Goal: Information Seeking & Learning: Check status

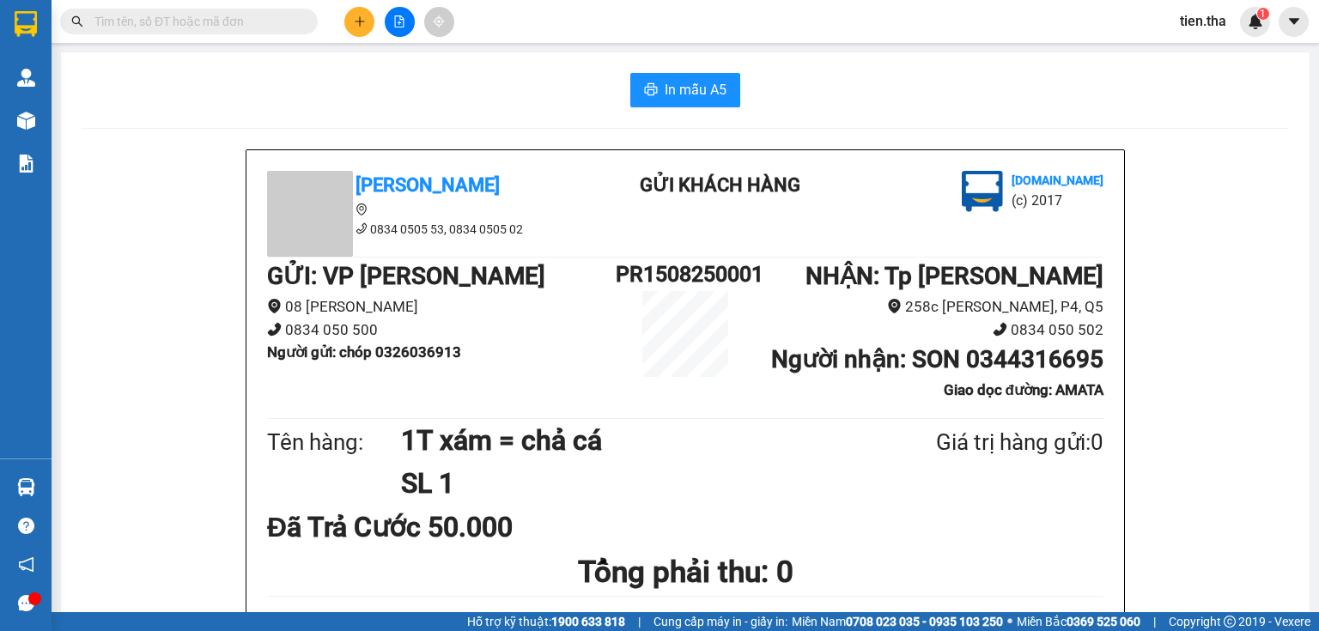
drag, startPoint x: 0, startPoint y: 0, endPoint x: 131, endPoint y: 22, distance: 133.3
click at [131, 22] on input "text" at bounding box center [195, 21] width 203 height 19
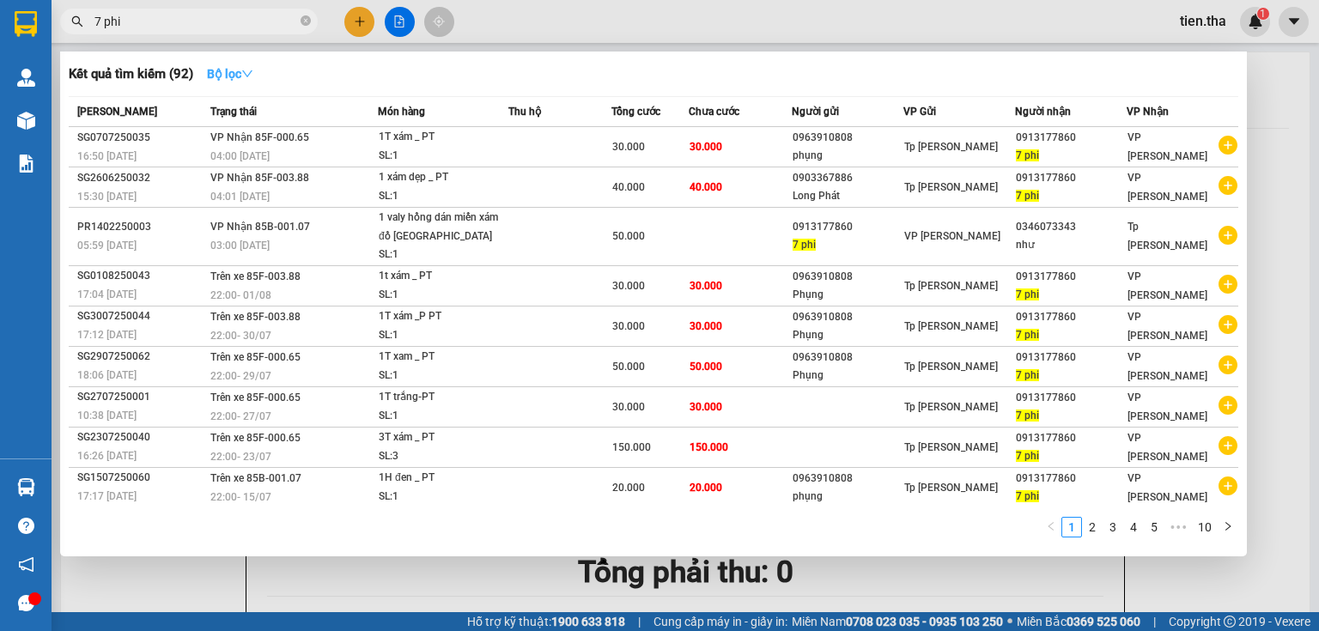
type input "7 phi"
click at [259, 76] on button "Bộ lọc" at bounding box center [230, 73] width 74 height 27
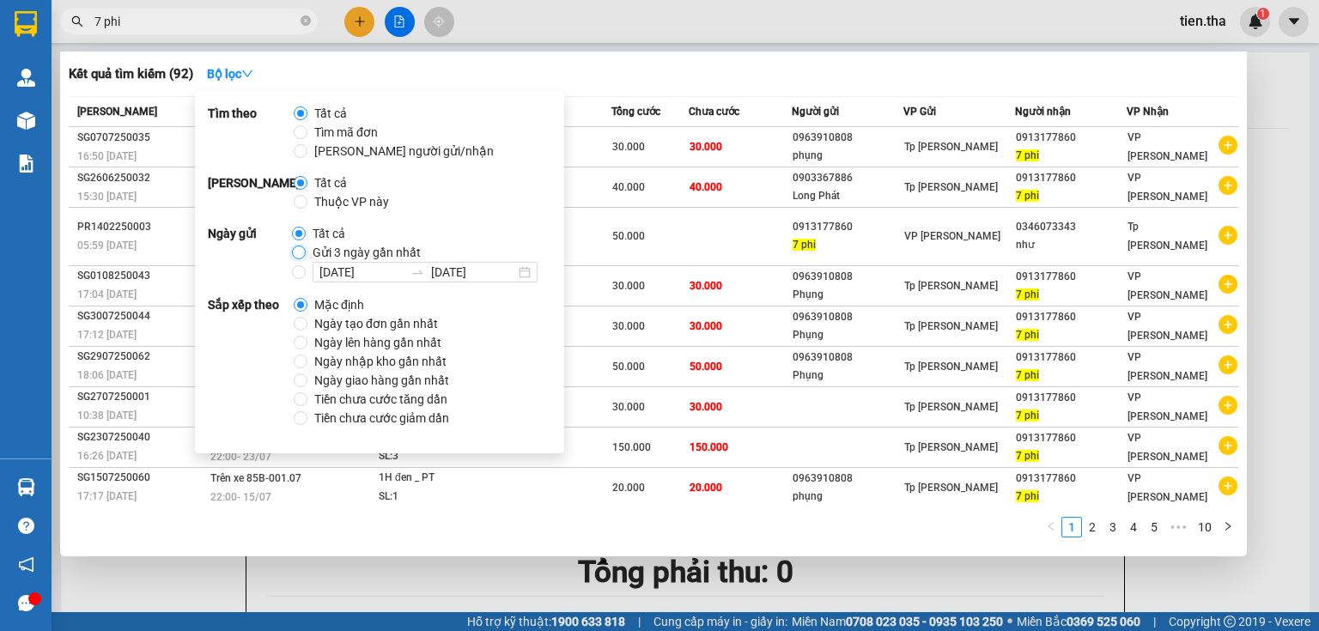
click at [295, 253] on input "Gửi 3 ngày gần nhất" at bounding box center [299, 253] width 14 height 14
radio input "true"
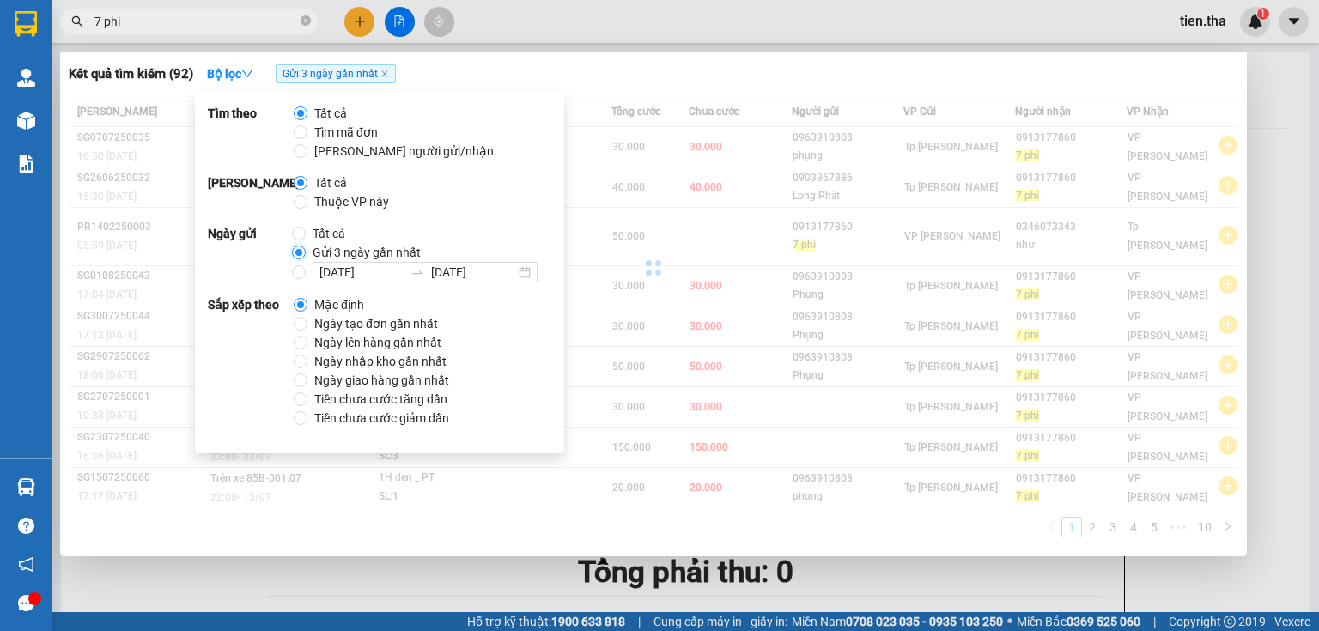
radio input "false"
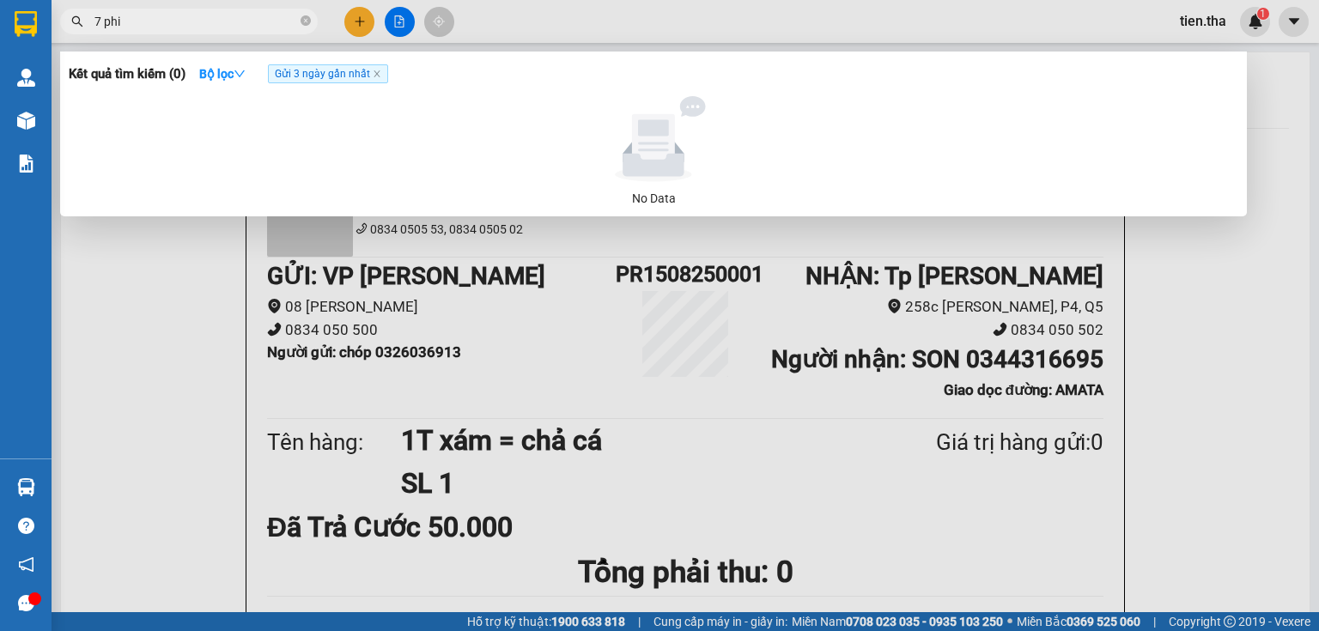
click at [660, 201] on div "No Data" at bounding box center [654, 198] width 1156 height 19
drag, startPoint x: 126, startPoint y: 19, endPoint x: 83, endPoint y: 10, distance: 43.8
click at [88, 12] on span "7 phi" at bounding box center [189, 22] width 258 height 26
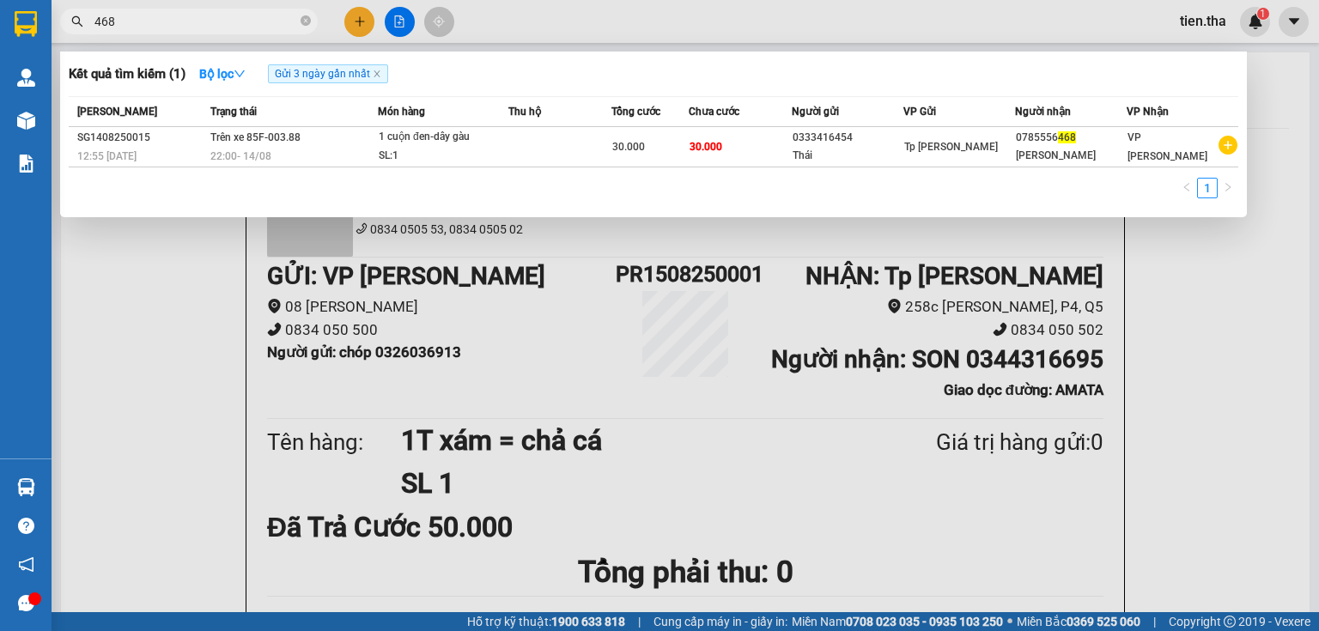
drag, startPoint x: 122, startPoint y: 21, endPoint x: 55, endPoint y: 16, distance: 67.2
click at [55, 16] on div "468" at bounding box center [167, 22] width 335 height 26
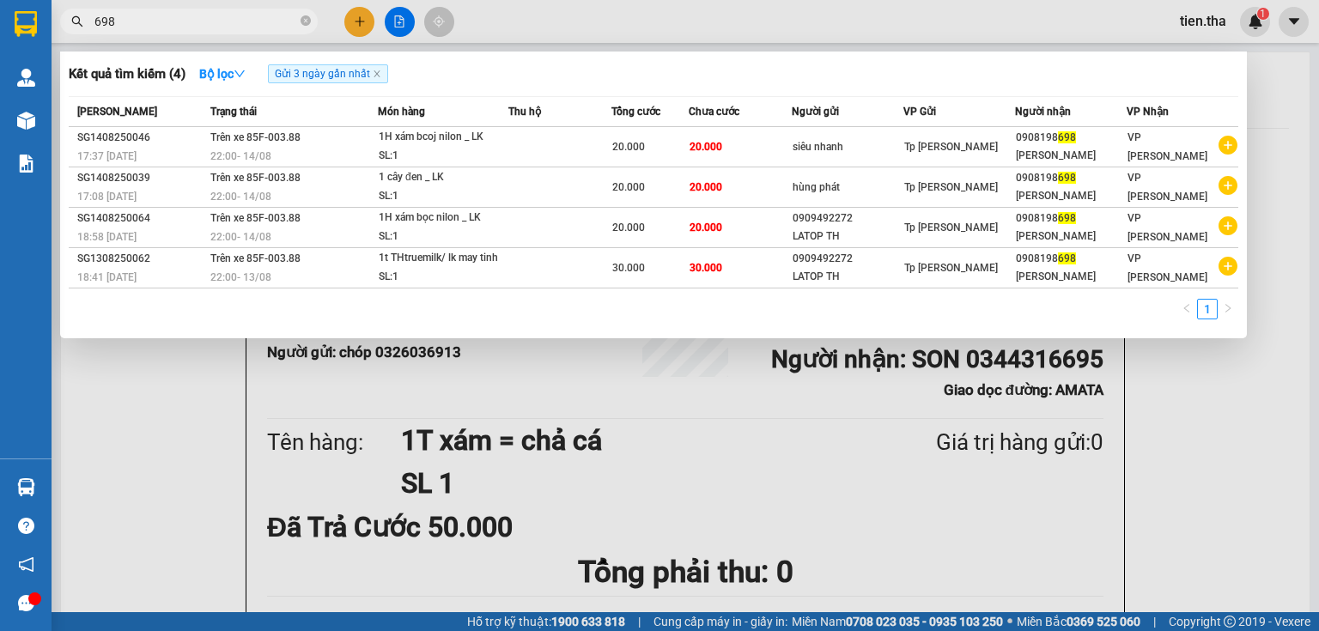
drag, startPoint x: 125, startPoint y: 23, endPoint x: 81, endPoint y: 24, distance: 43.8
click at [81, 24] on div "698" at bounding box center [167, 22] width 335 height 26
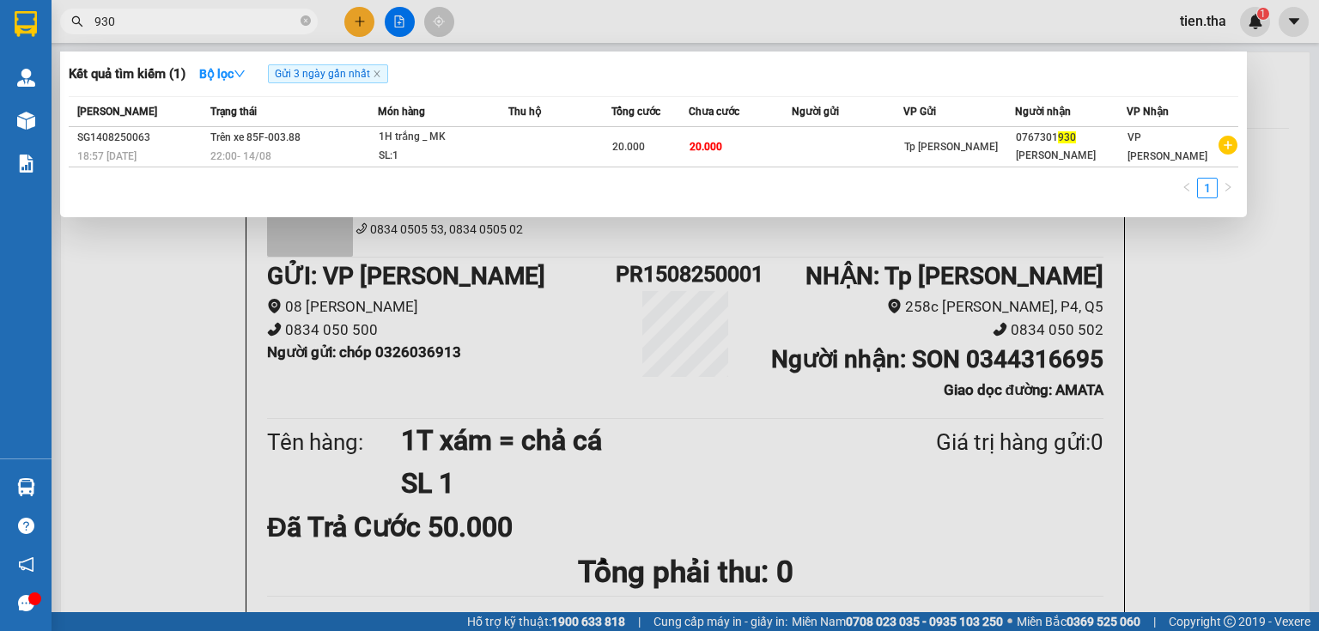
drag, startPoint x: 134, startPoint y: 18, endPoint x: 828, endPoint y: 237, distance: 727.8
click at [243, 37] on div "Kết quả tìm kiếm ( 1 ) Bộ lọc Gửi 3 ngày gần nhất Mã ĐH Trạng thái Món hàng Thu…" at bounding box center [167, 22] width 335 height 30
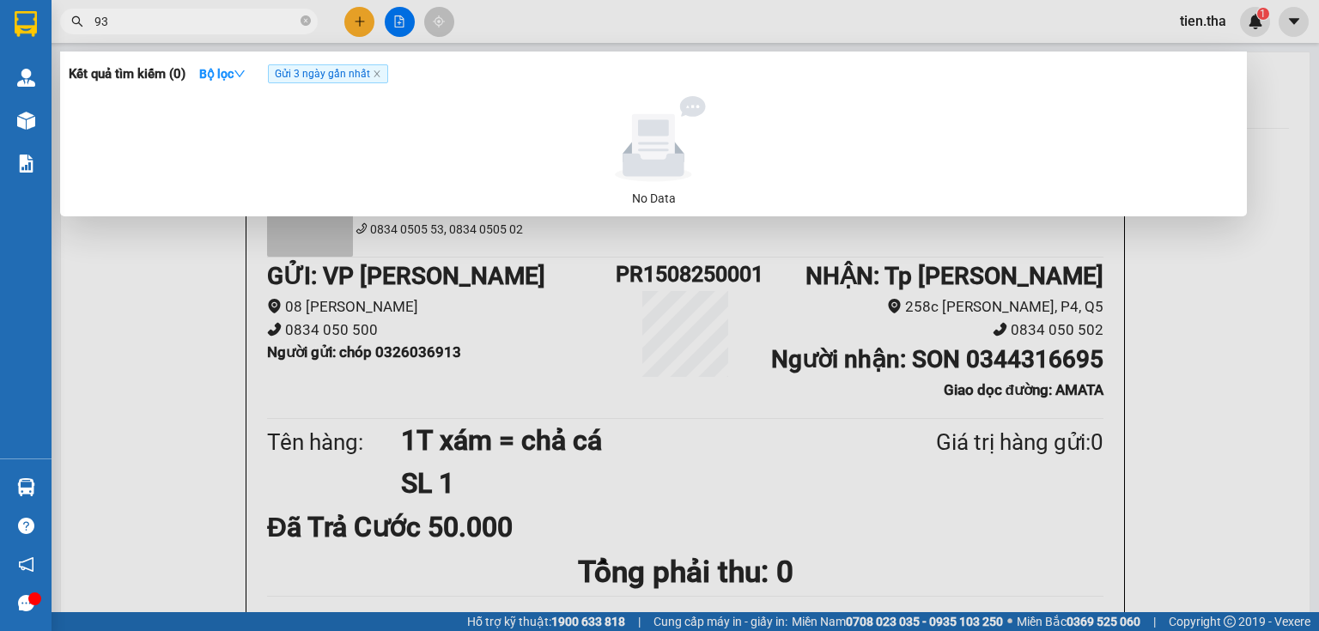
type input "9"
click at [196, 15] on input "00973831768" at bounding box center [195, 21] width 203 height 19
type input "00973831768"
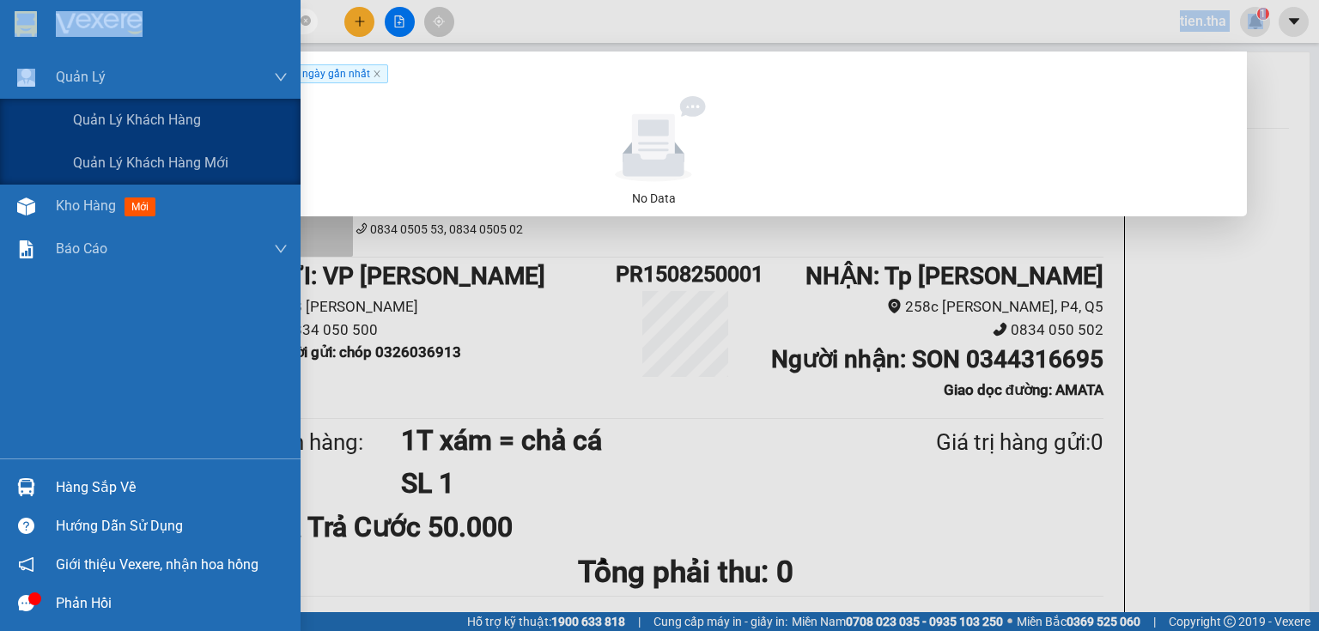
drag, startPoint x: 198, startPoint y: 32, endPoint x: 509, endPoint y: 96, distance: 318.4
click at [86, 78] on section "Kết quả tìm kiếm ( 0 ) Bộ lọc Gửi 3 ngày gần nhất No Data 00973831768 tien.tha …" at bounding box center [659, 315] width 1319 height 631
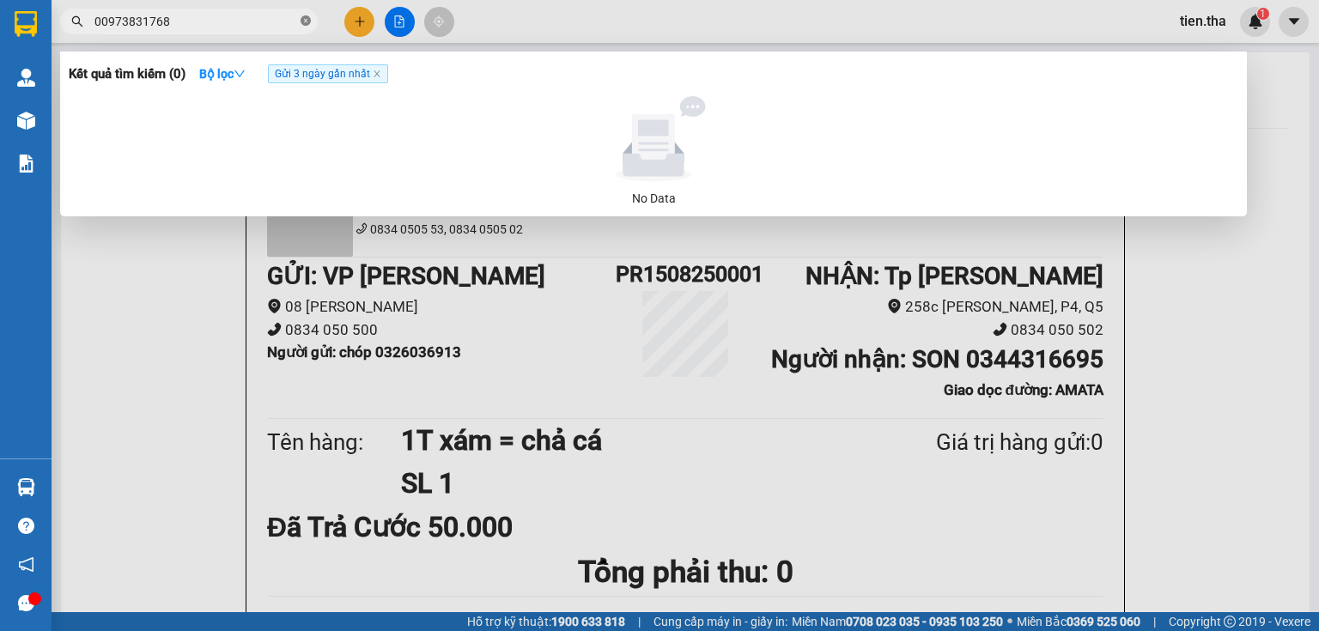
click at [305, 21] on icon "close-circle" at bounding box center [306, 20] width 10 height 10
click at [217, 28] on input "388" at bounding box center [195, 21] width 203 height 19
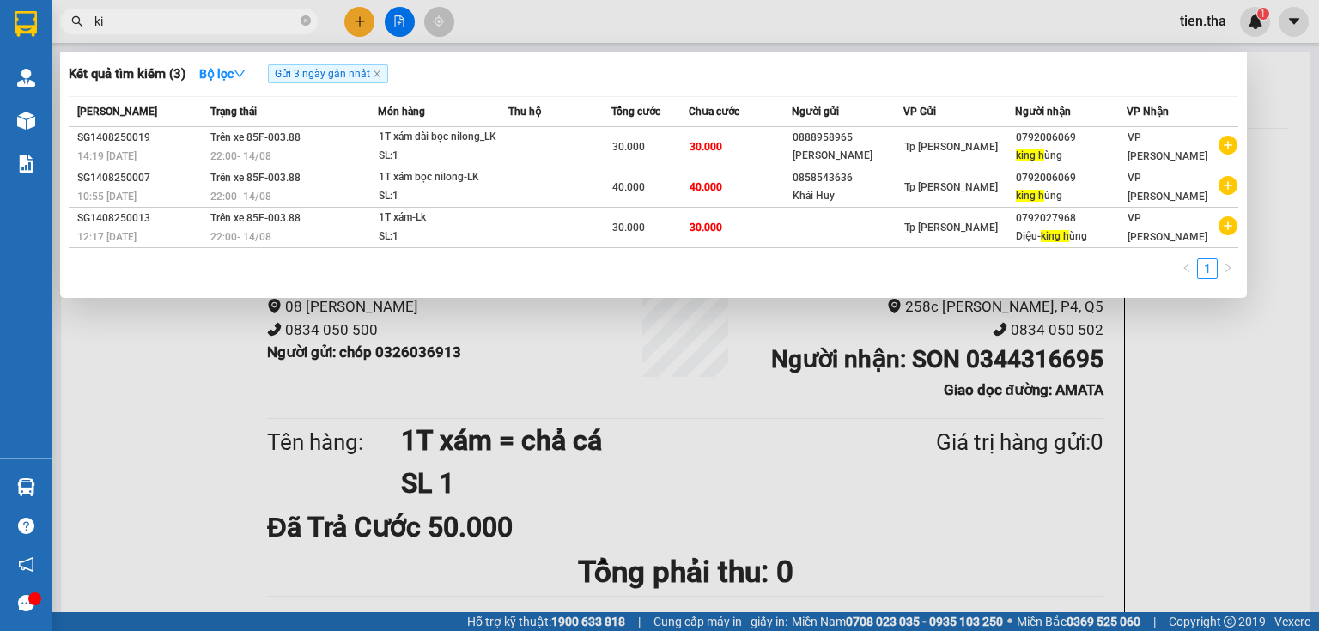
type input "k"
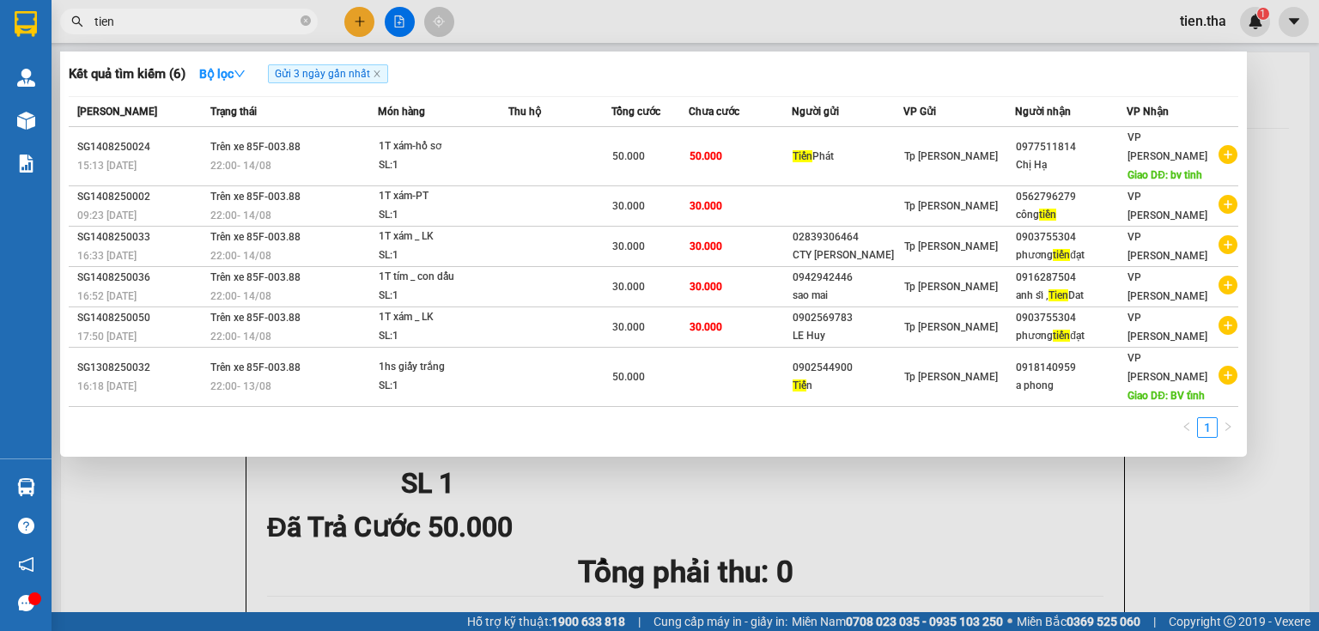
click at [161, 25] on input "tien" at bounding box center [195, 21] width 203 height 19
type input "t"
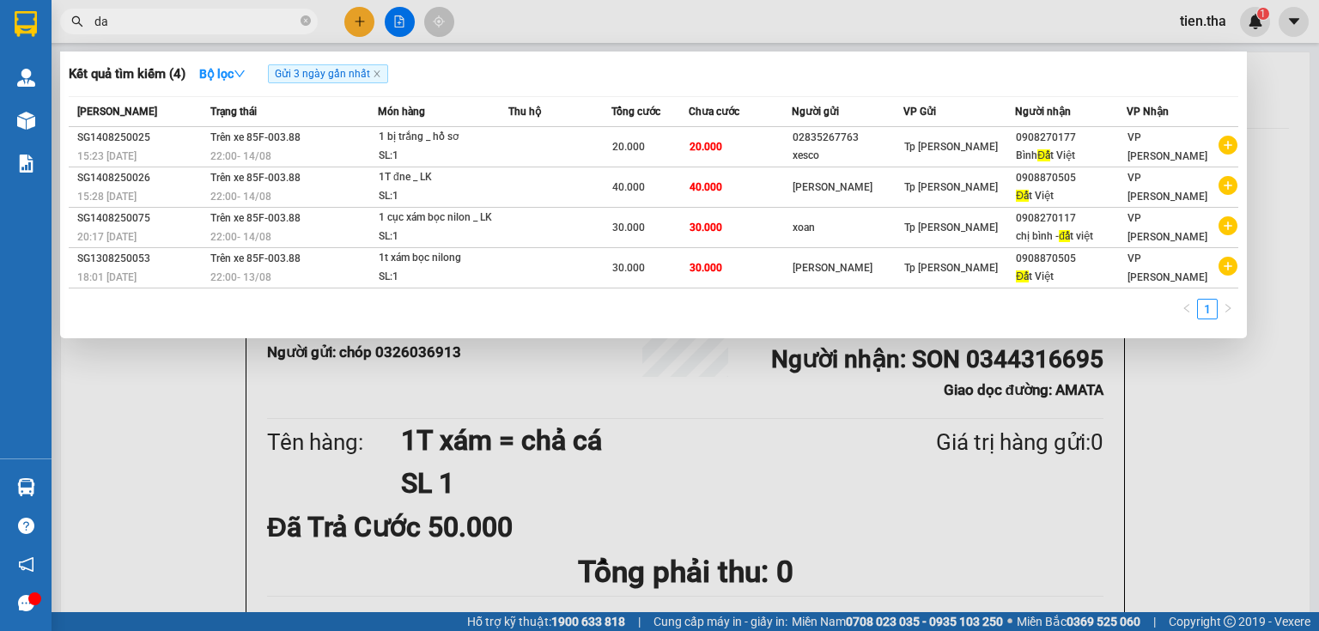
type input "d"
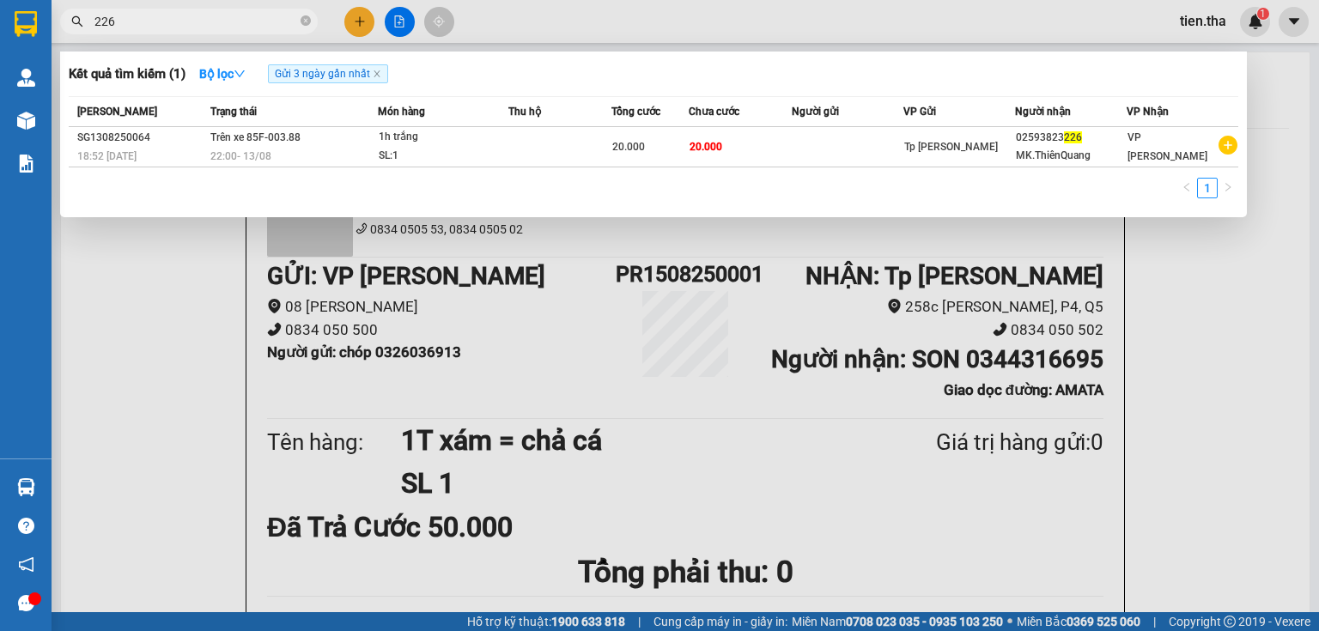
click at [185, 24] on input "226" at bounding box center [195, 21] width 203 height 19
click at [184, 21] on input "226" at bounding box center [195, 21] width 203 height 19
click at [220, 27] on input "0977641123" at bounding box center [195, 21] width 203 height 19
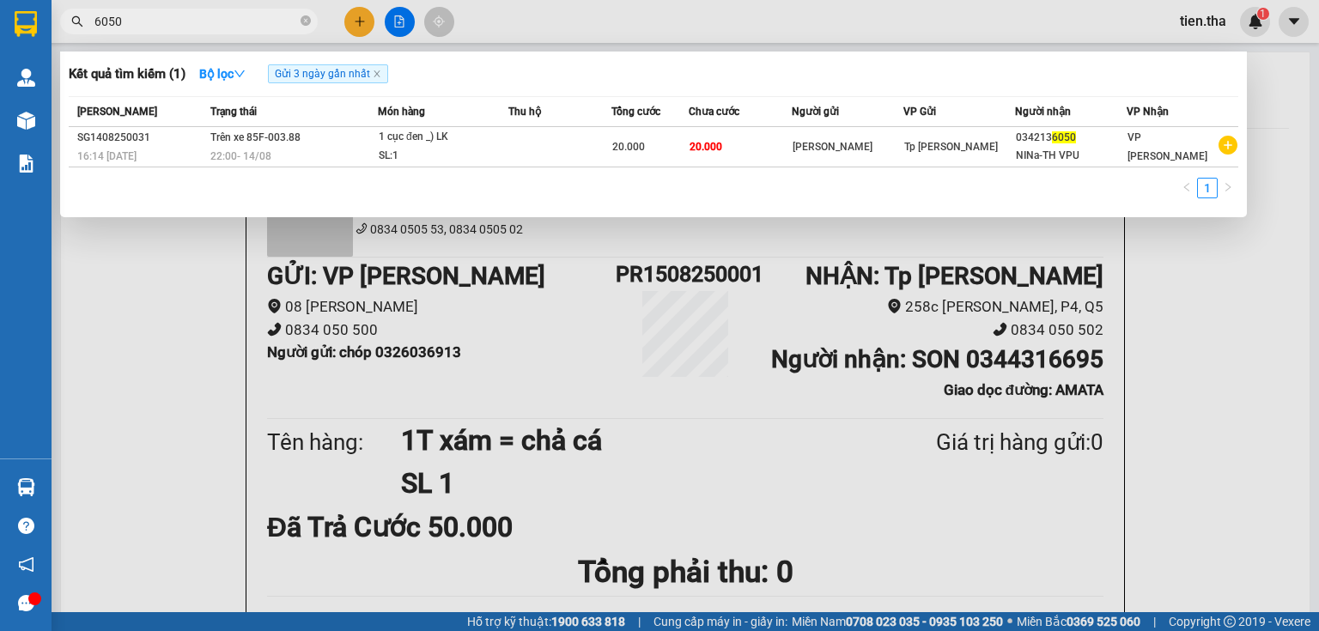
click at [192, 21] on input "6050" at bounding box center [195, 21] width 203 height 19
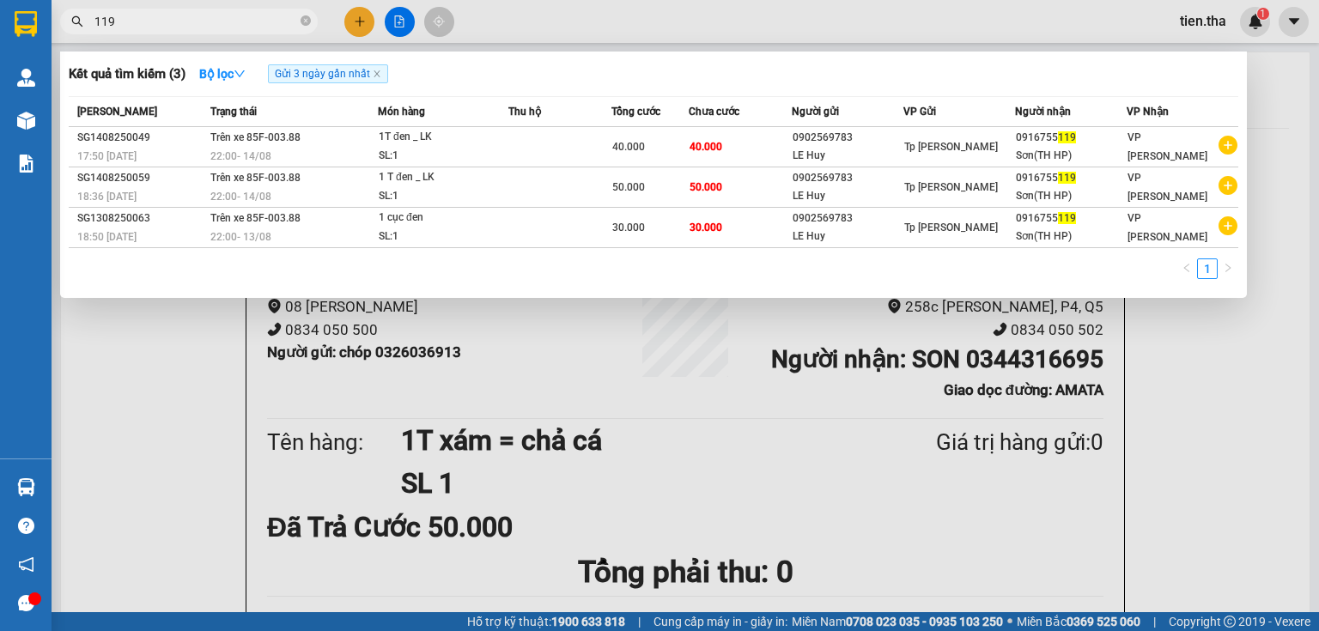
click at [221, 17] on input "119" at bounding box center [195, 21] width 203 height 19
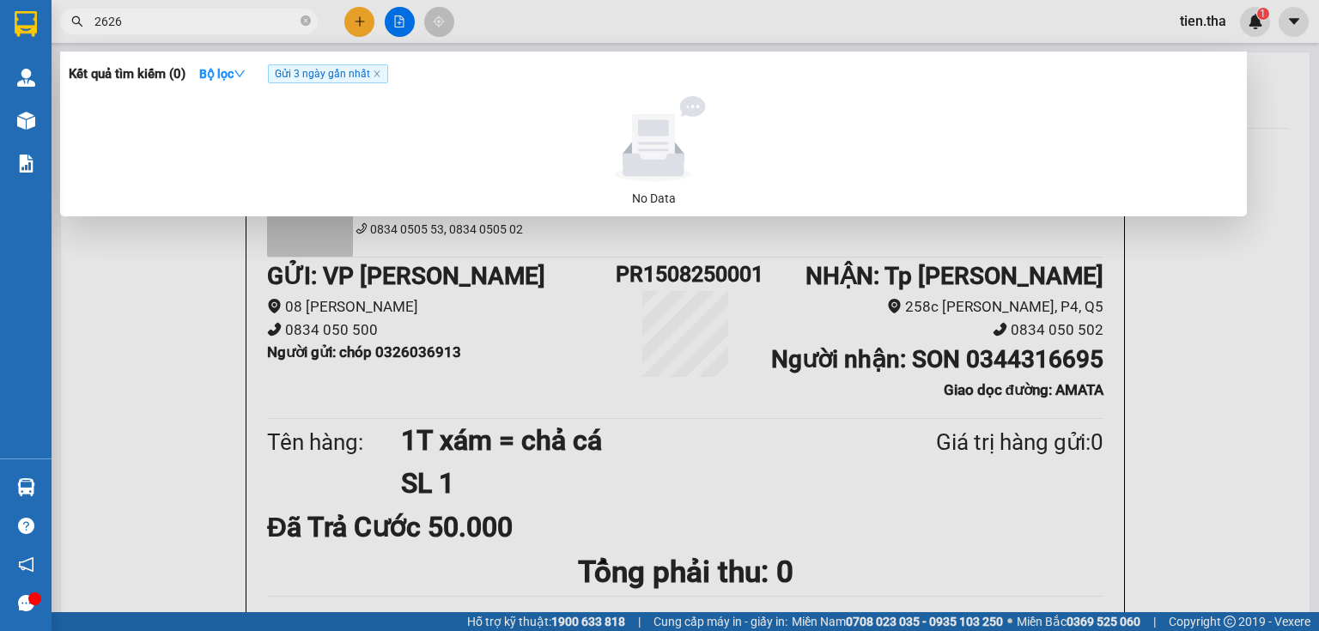
type input "2626"
click at [1195, 17] on div at bounding box center [659, 315] width 1319 height 631
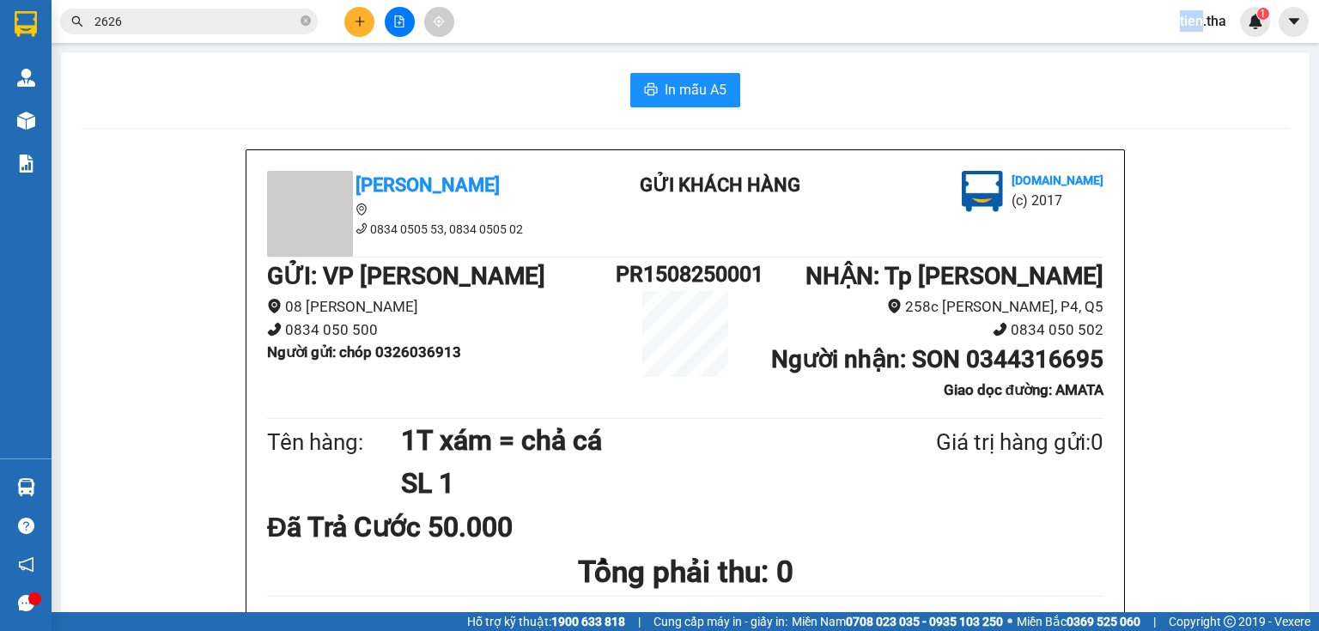
click at [1195, 17] on span "tien.tha" at bounding box center [1203, 20] width 74 height 21
click at [1199, 52] on span "Đăng xuất" at bounding box center [1229, 53] width 72 height 19
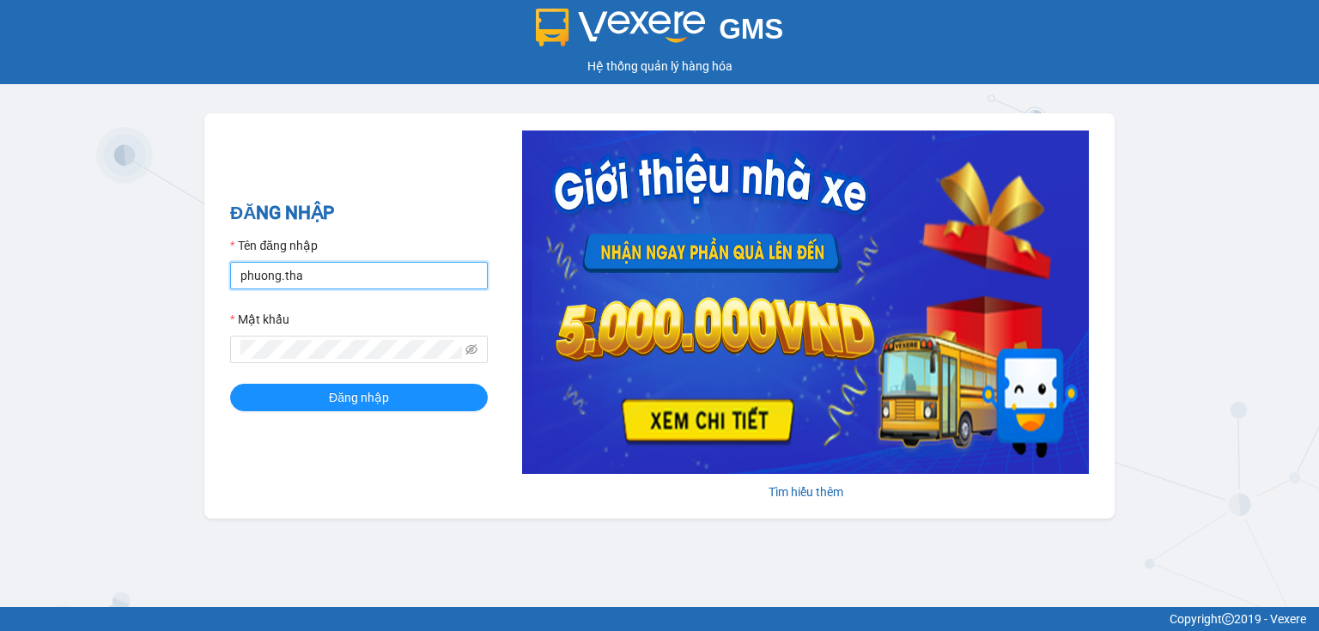
click at [361, 265] on input "phuong.tha" at bounding box center [359, 275] width 258 height 27
type input "nhi.tha"
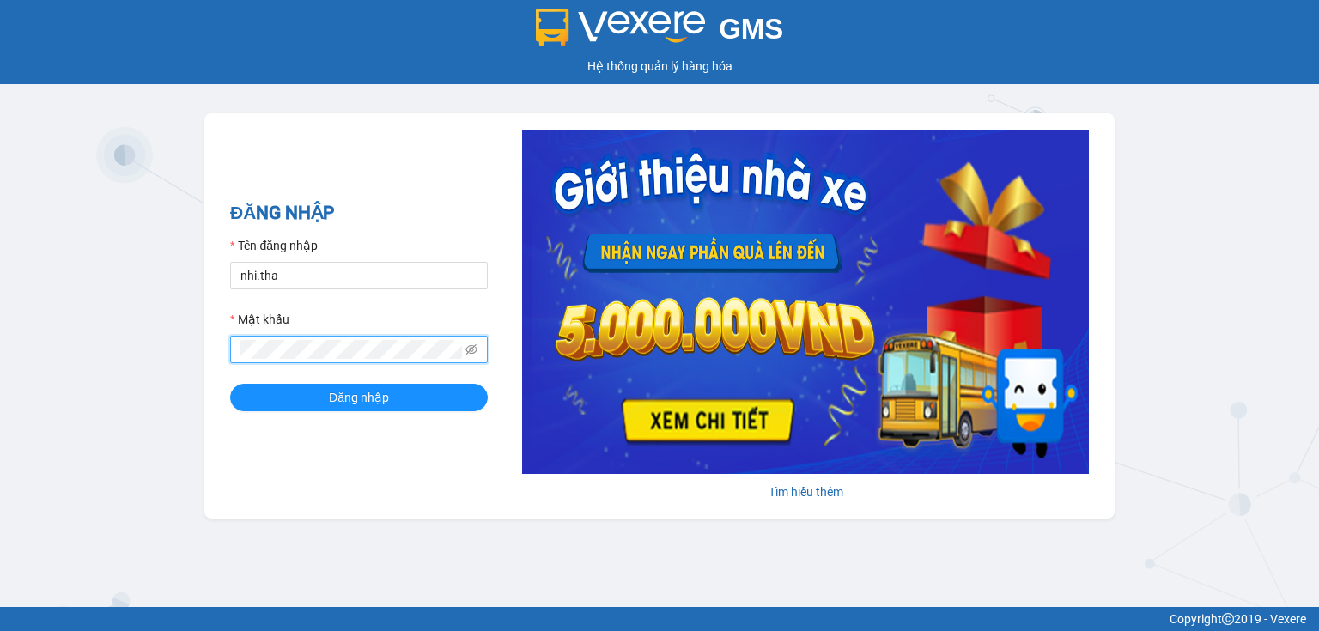
click at [230, 384] on button "Đăng nhập" at bounding box center [359, 397] width 258 height 27
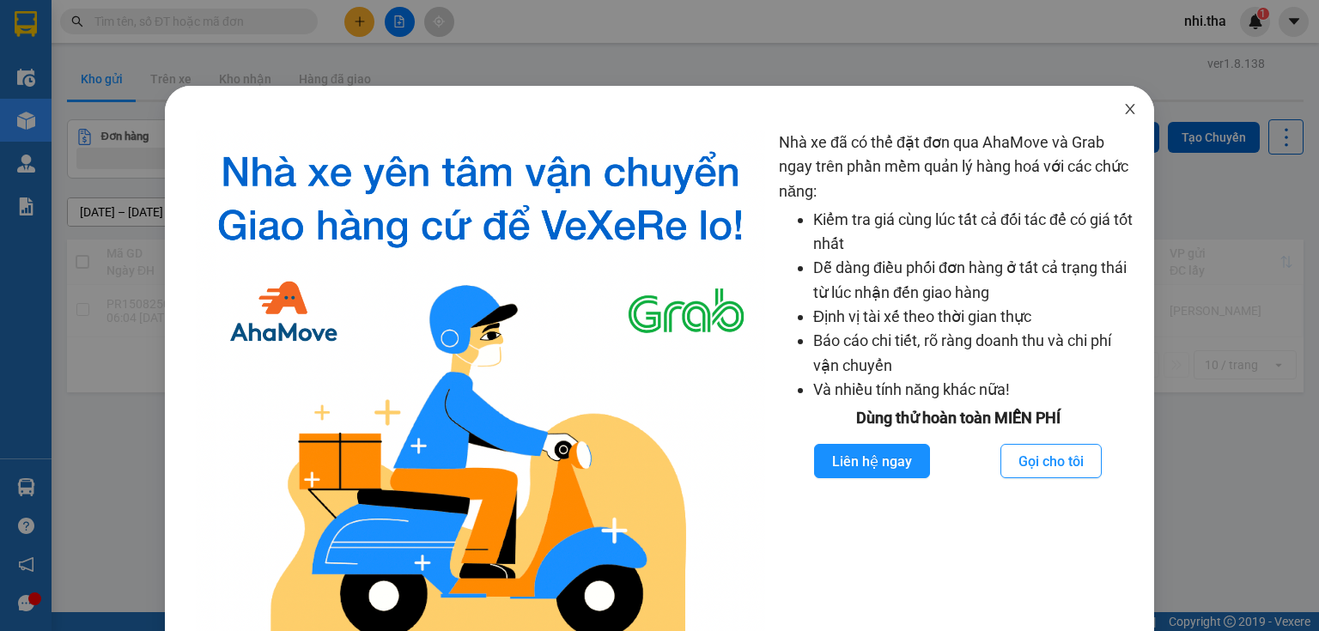
click at [1127, 115] on icon "close" at bounding box center [1130, 109] width 14 height 14
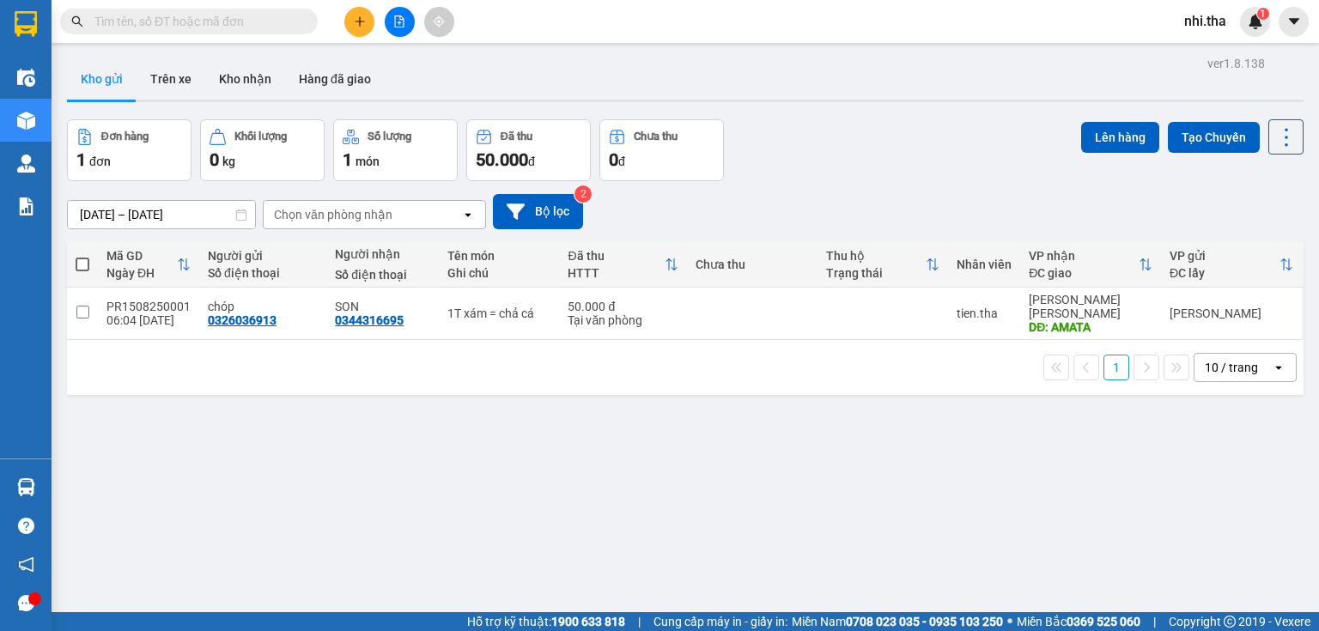
click at [182, 31] on span at bounding box center [189, 22] width 258 height 26
click at [182, 14] on input "text" at bounding box center [195, 21] width 203 height 19
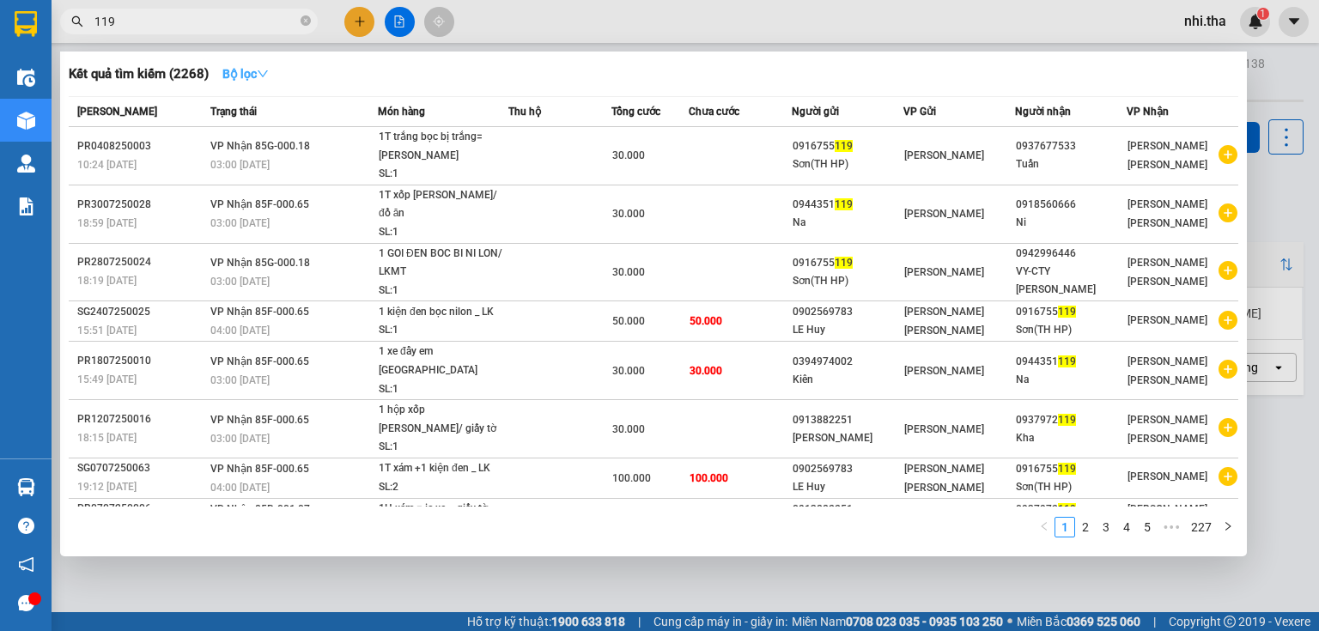
type input "119"
click at [267, 76] on icon "down" at bounding box center [263, 74] width 12 height 12
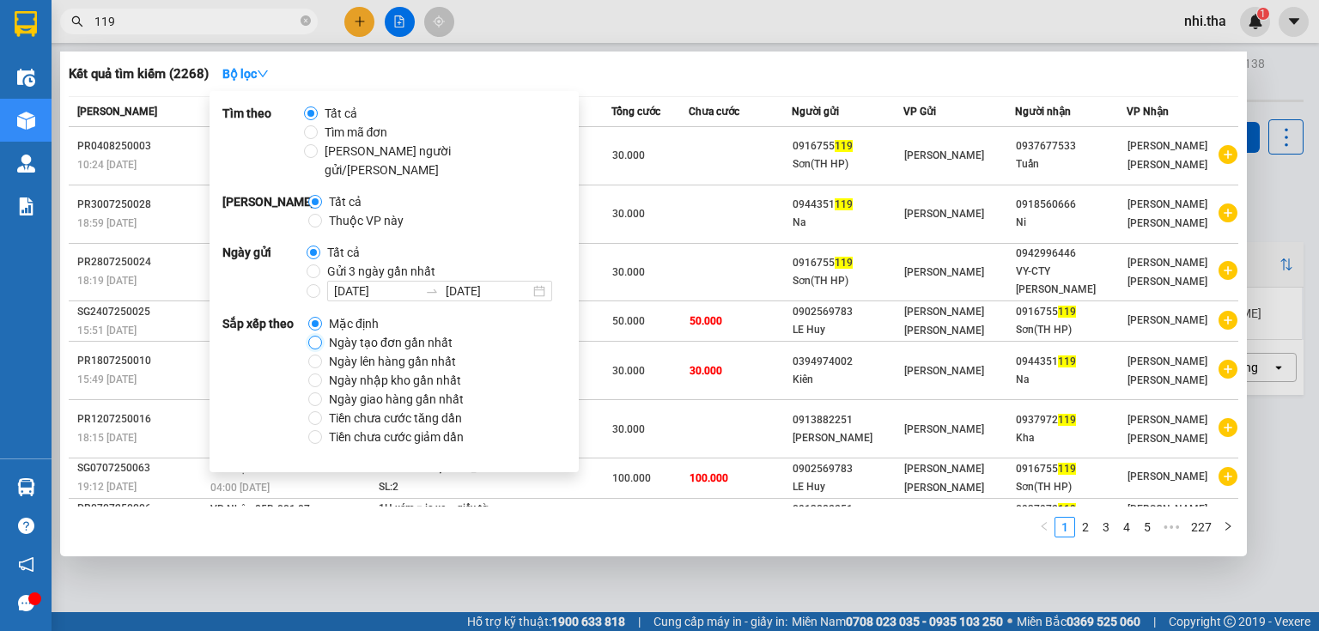
click at [314, 336] on input "Ngày tạo đơn gần nhất" at bounding box center [315, 343] width 14 height 14
radio input "true"
radio input "false"
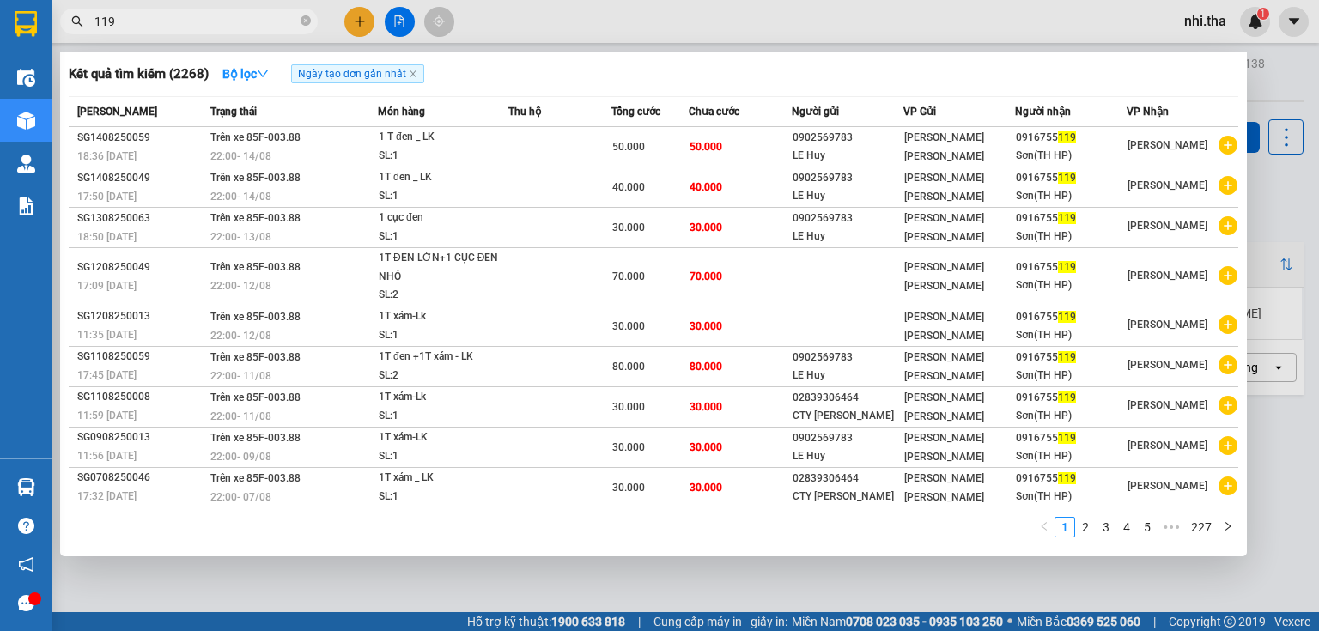
click at [1013, 75] on div "Kết quả [PERSON_NAME] ( 2268 ) Bộ lọc Ngày tạo [PERSON_NAME] nhất" at bounding box center [654, 73] width 1170 height 27
click at [246, 16] on input "119" at bounding box center [195, 21] width 203 height 19
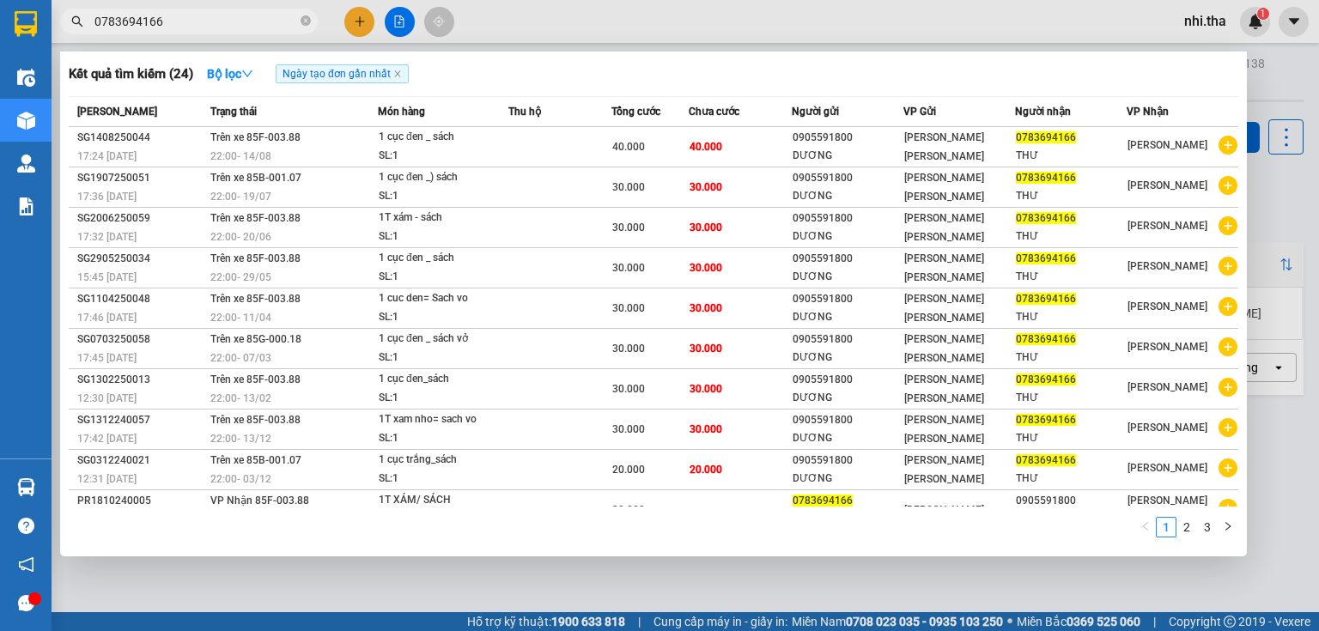
click at [253, 25] on input "0783694166" at bounding box center [195, 21] width 203 height 19
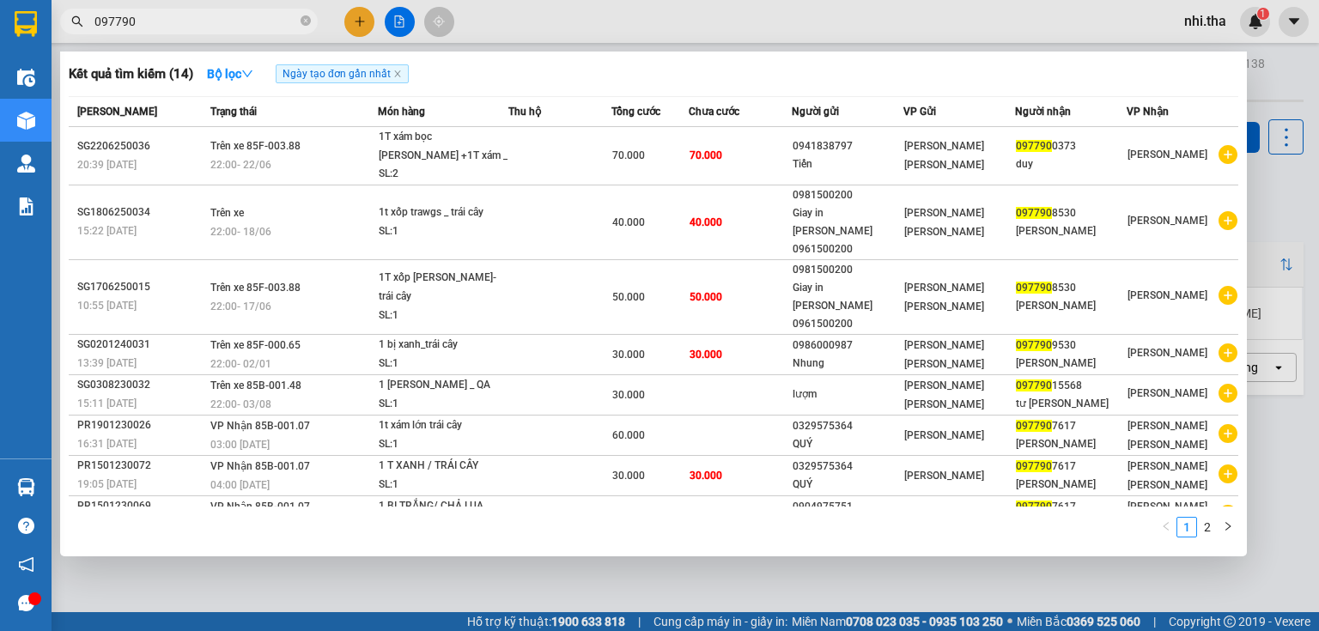
click at [104, 21] on input "097790" at bounding box center [195, 21] width 203 height 19
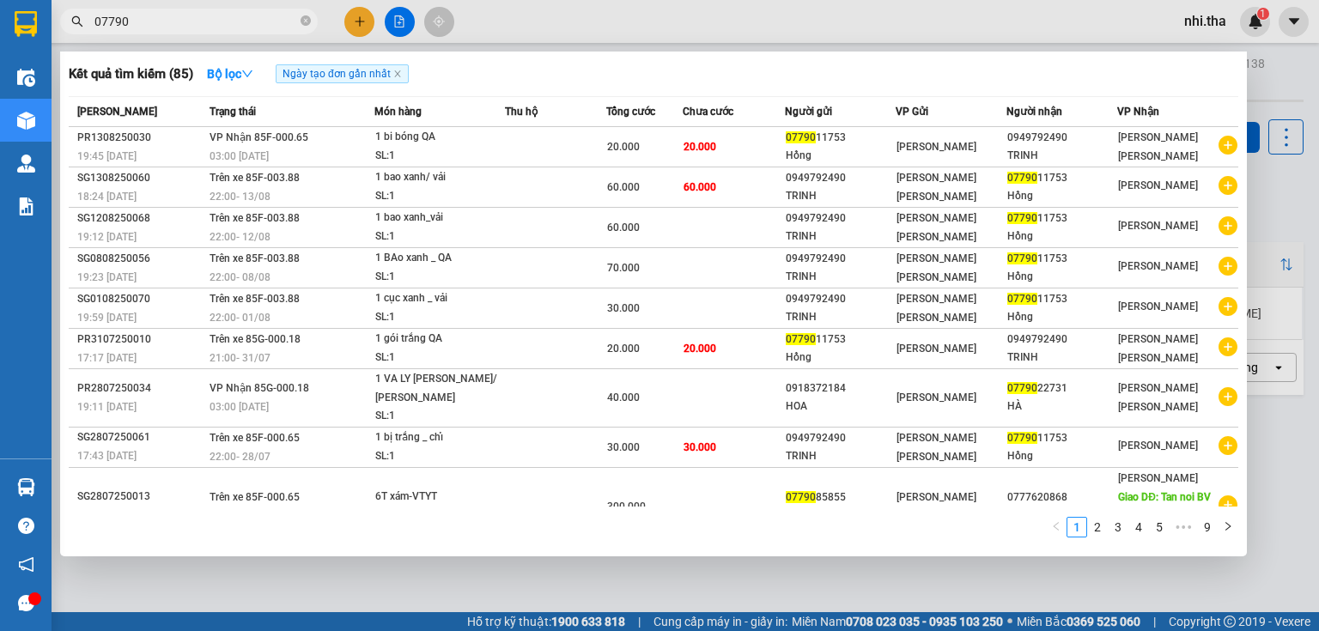
click at [135, 27] on input "07790" at bounding box center [195, 21] width 203 height 19
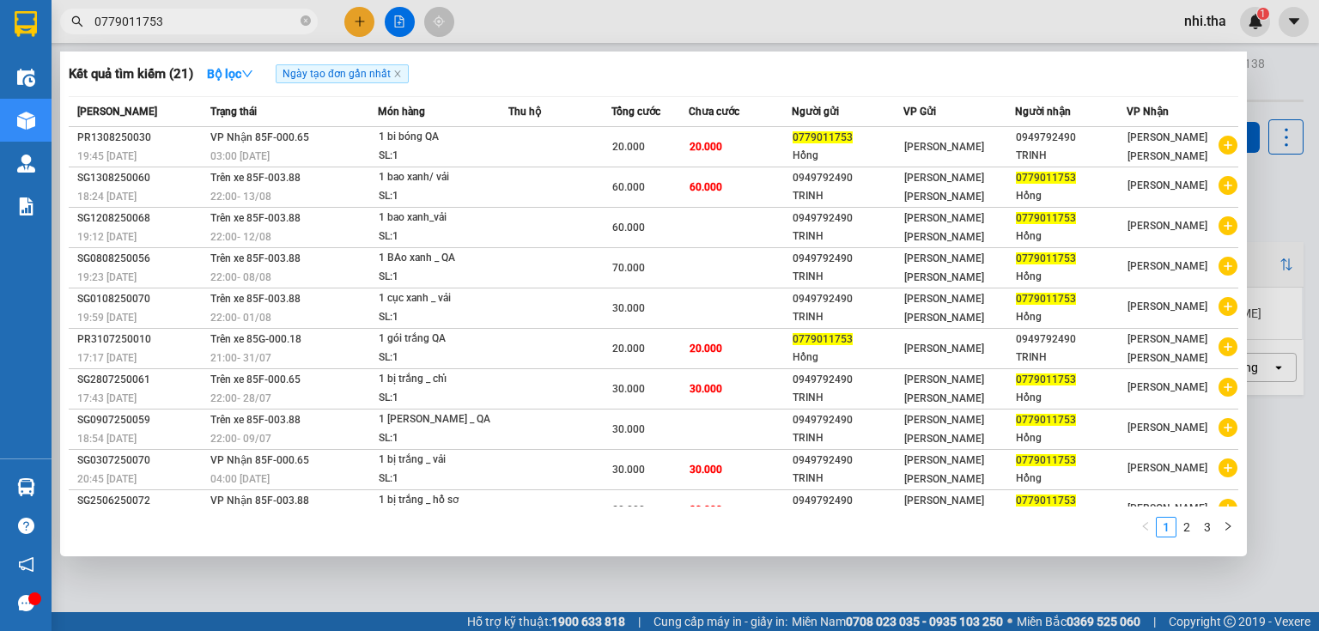
click at [268, 26] on input "0779011753" at bounding box center [195, 21] width 203 height 19
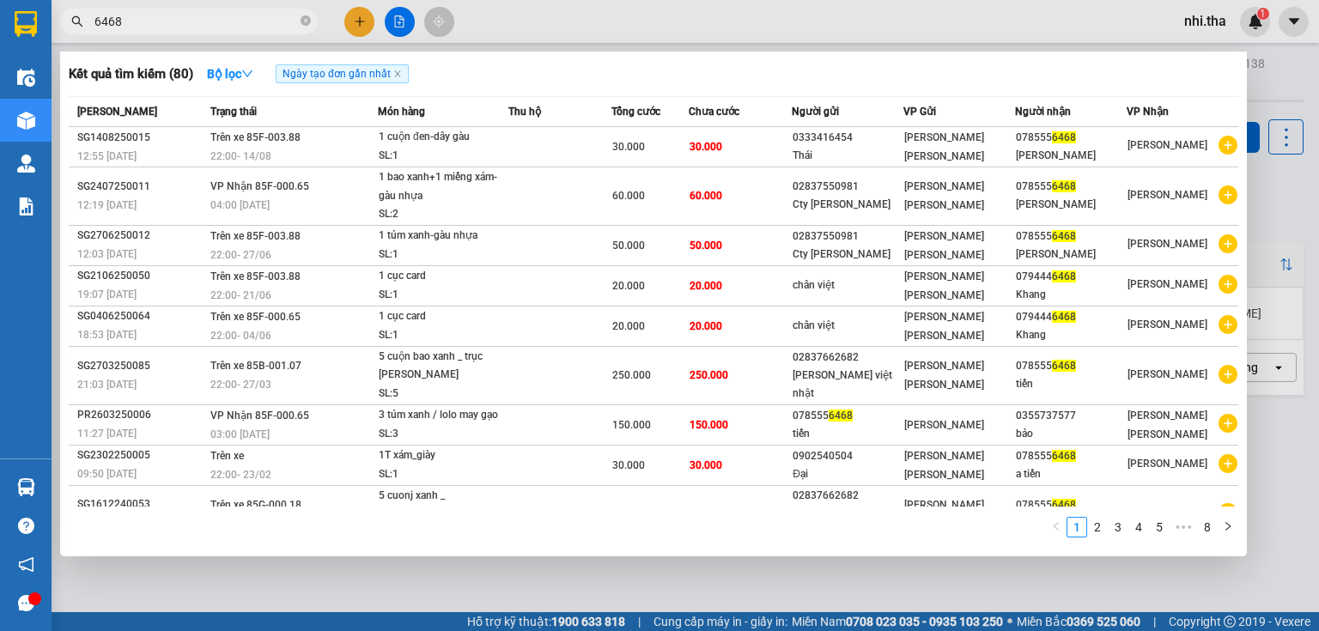
drag, startPoint x: 107, startPoint y: 36, endPoint x: 62, endPoint y: 52, distance: 48.1
click at [62, 37] on div "Kết quả [PERSON_NAME] ( 80 ) Bộ lọc Ngày tạo [PERSON_NAME] nhất Mã ĐH Trạng thá…" at bounding box center [167, 22] width 335 height 30
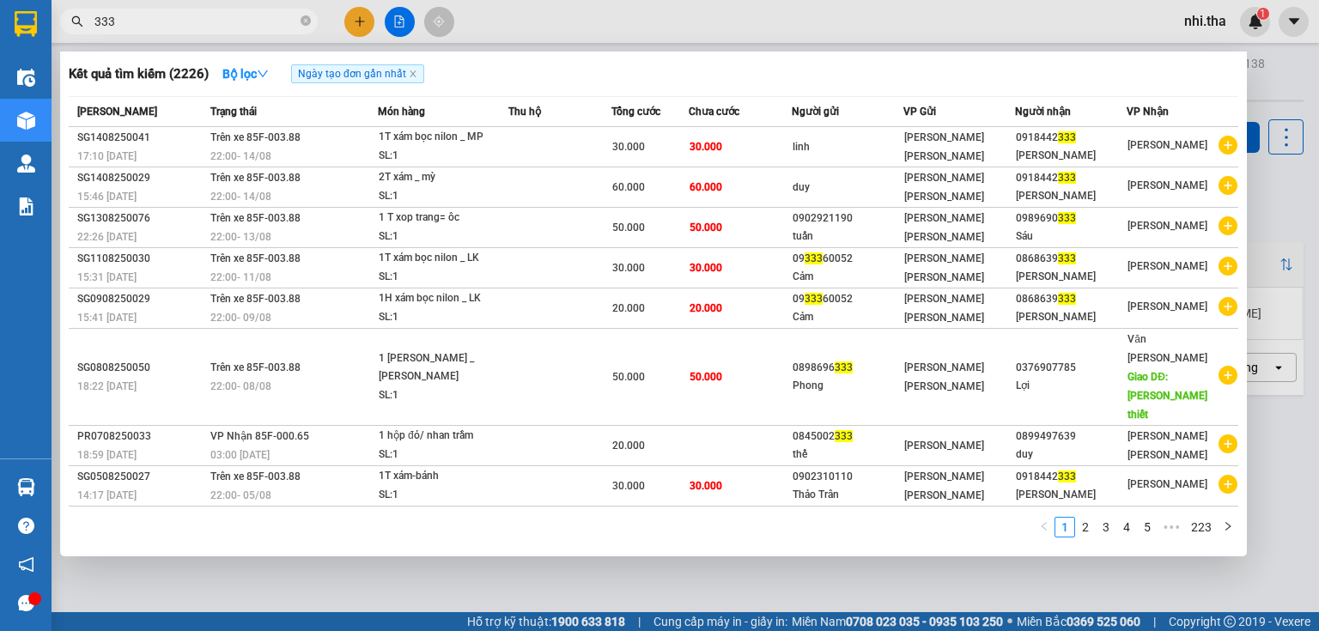
type input "333"
click at [1251, 567] on div at bounding box center [659, 315] width 1319 height 631
click at [1251, 567] on div "ver 1.8.138 Kho gửi Trên xe [PERSON_NAME] Hàng đã [PERSON_NAME] hàng 1 đơn [PER…" at bounding box center [685, 367] width 1251 height 631
click at [1247, 567] on div "ver 1.8.138 Kho gửi Trên xe [PERSON_NAME] Hàng đã [PERSON_NAME] hàng 1 đơn [PER…" at bounding box center [685, 367] width 1251 height 631
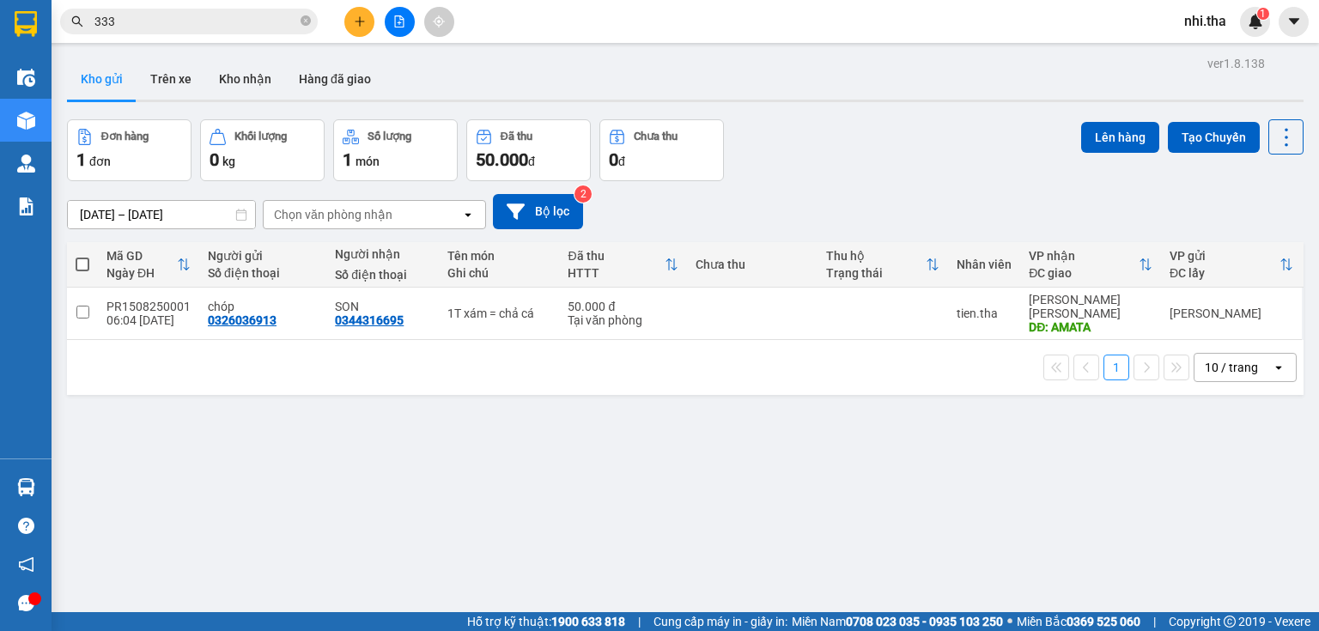
click at [1239, 567] on div "ver 1.8.138 Kho gửi Trên xe [PERSON_NAME] Hàng đã [PERSON_NAME] hàng 1 đơn [PER…" at bounding box center [685, 367] width 1251 height 631
click at [824, 340] on div "1 10 / trang open" at bounding box center [685, 367] width 1237 height 55
click at [821, 340] on div "1 10 / trang open" at bounding box center [685, 367] width 1237 height 55
